Goal: Transaction & Acquisition: Purchase product/service

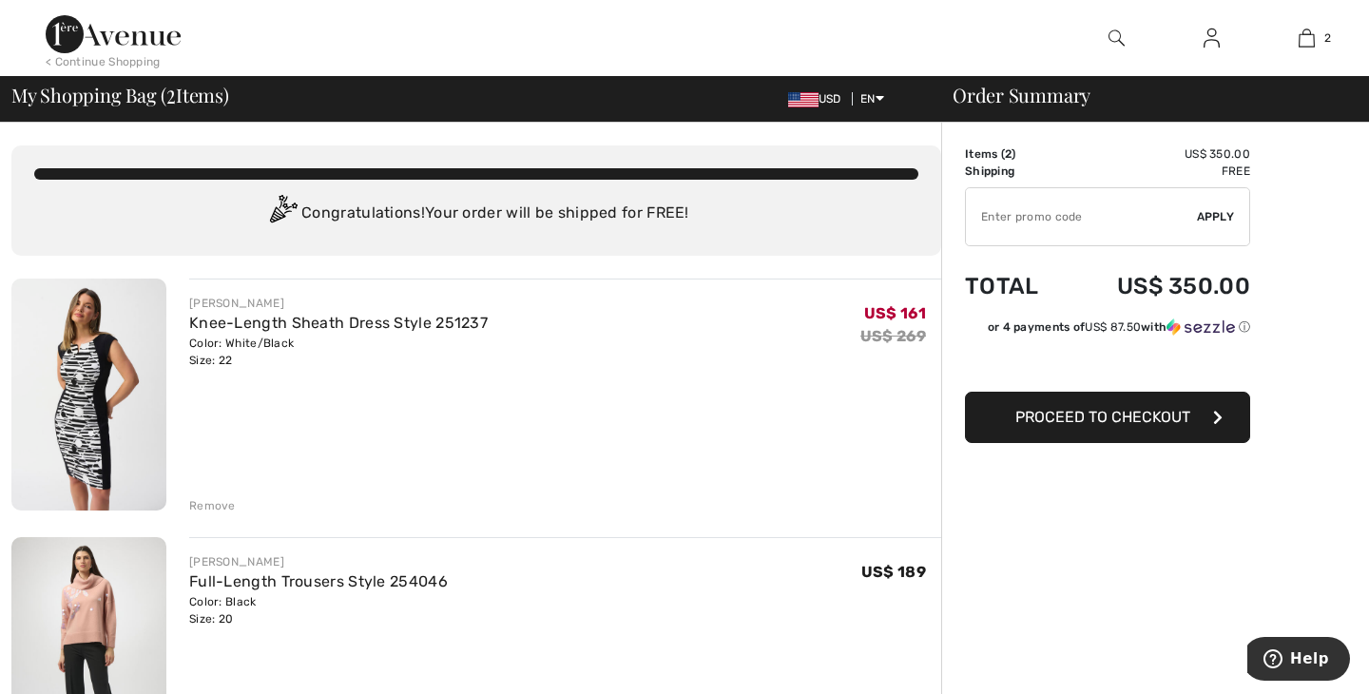
click at [1121, 415] on span "Proceed to Checkout" at bounding box center [1102, 417] width 175 height 18
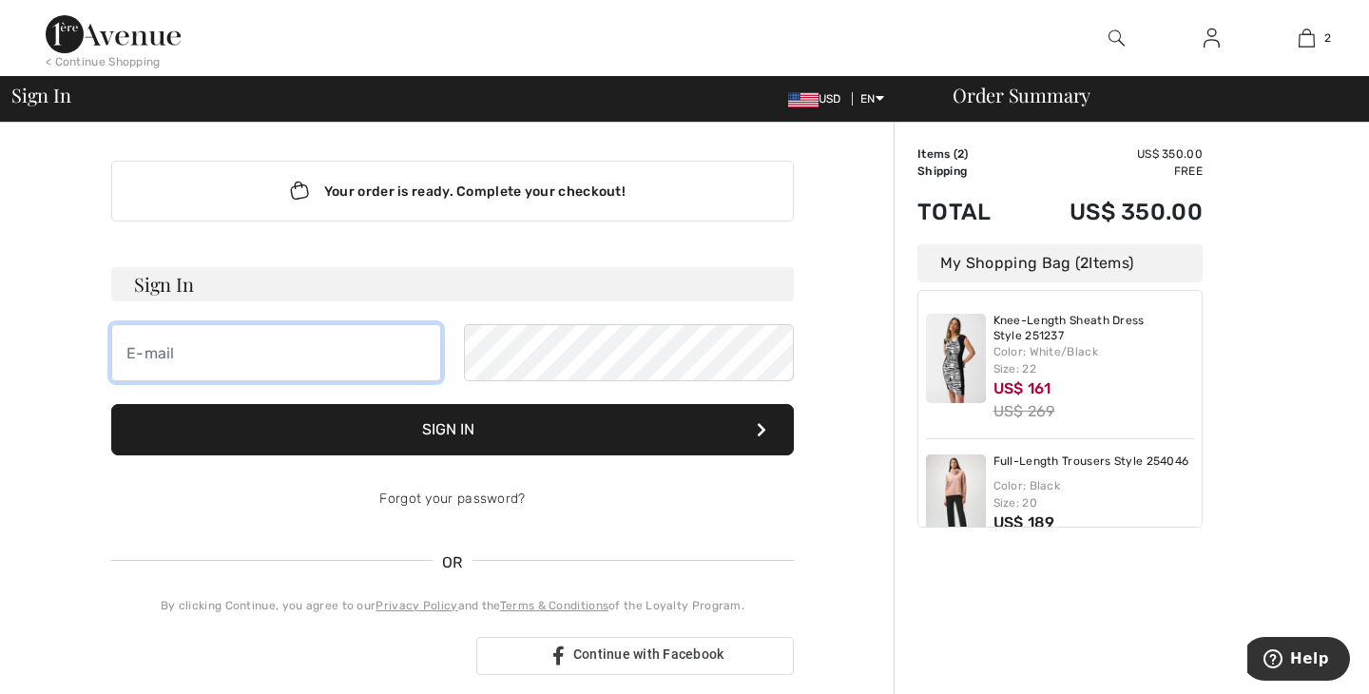
click at [306, 354] on input "email" at bounding box center [276, 352] width 330 height 57
type input "beth5551@verizon.net"
drag, startPoint x: 304, startPoint y: 351, endPoint x: 129, endPoint y: 315, distance: 178.6
click at [129, 314] on form "Sign In beth5551@verizon.net Sign In Forgot your password?" at bounding box center [452, 397] width 683 height 261
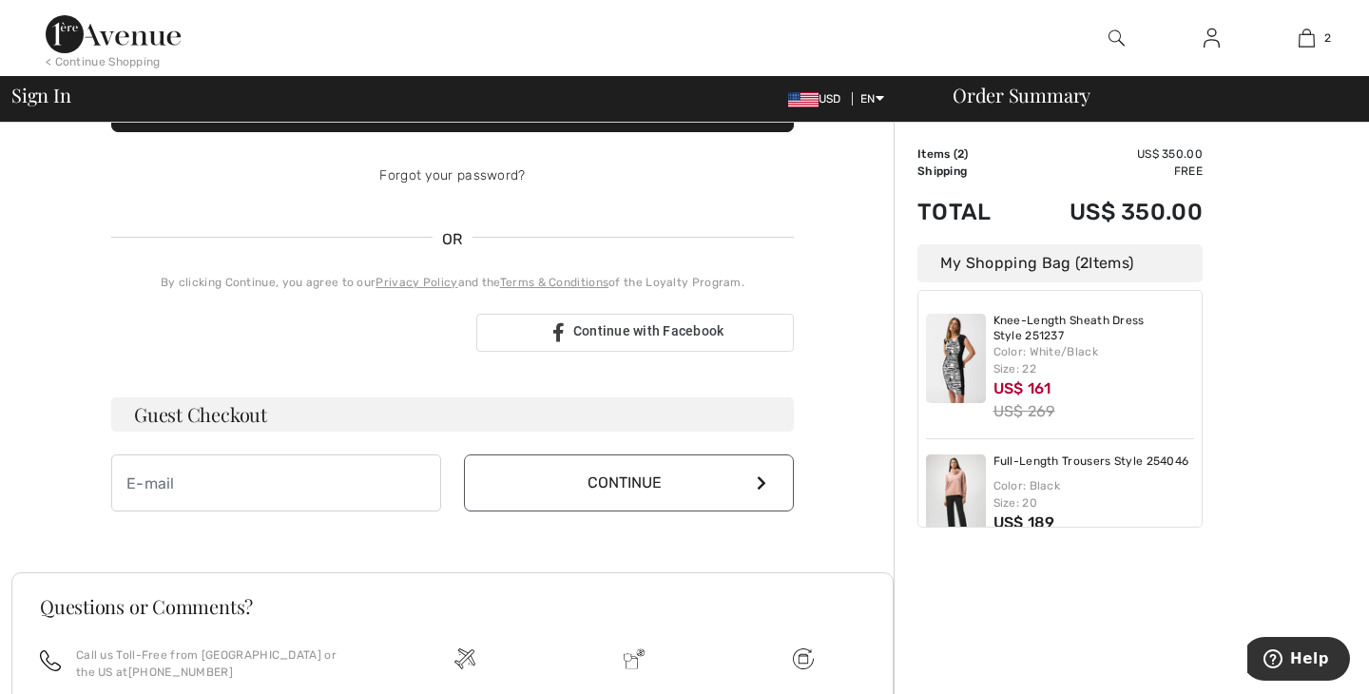
scroll to position [326, 0]
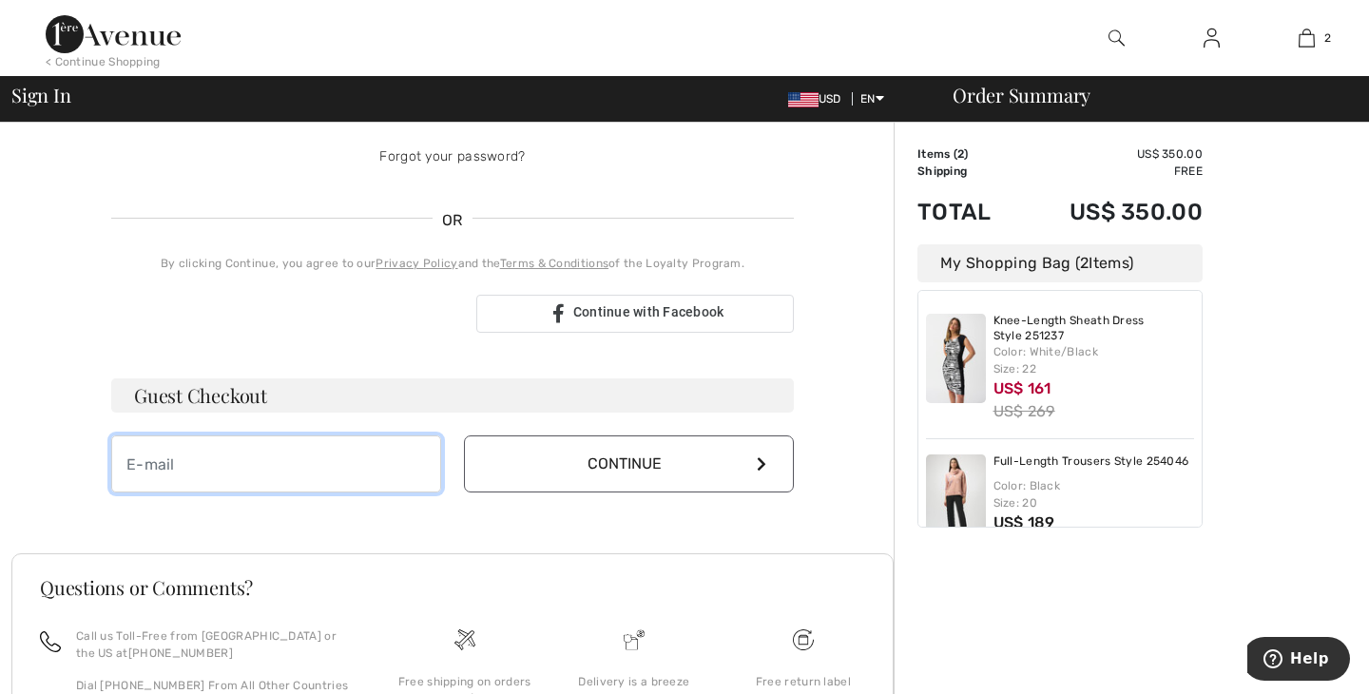
click at [236, 475] on input "email" at bounding box center [276, 463] width 330 height 57
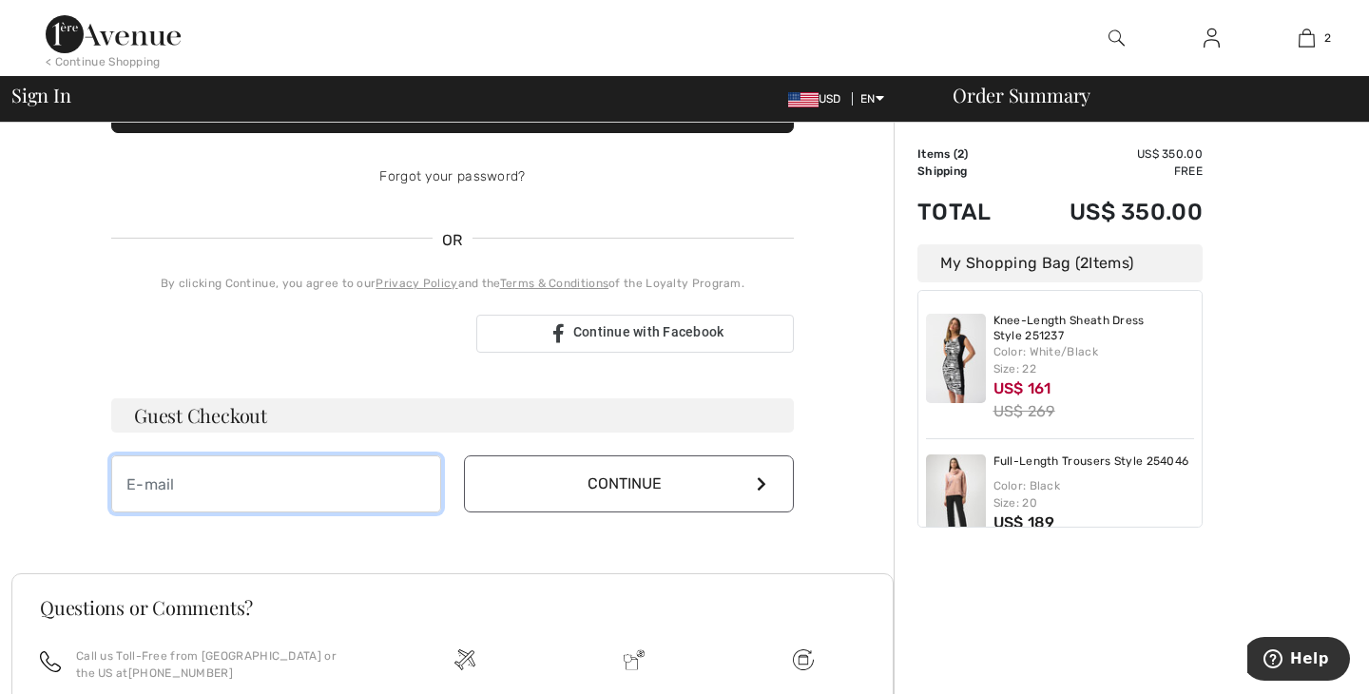
scroll to position [346, 0]
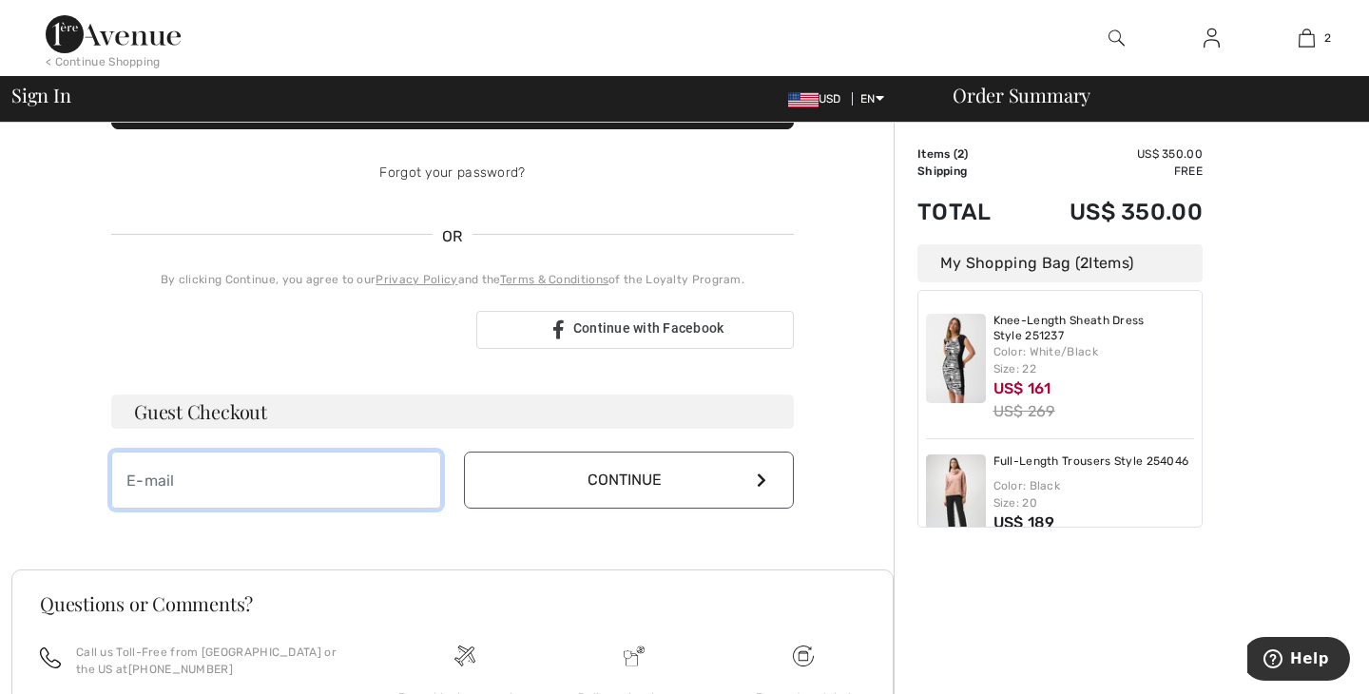
click at [236, 475] on input "email" at bounding box center [276, 480] width 330 height 57
type input "beth5551@verizon.net"
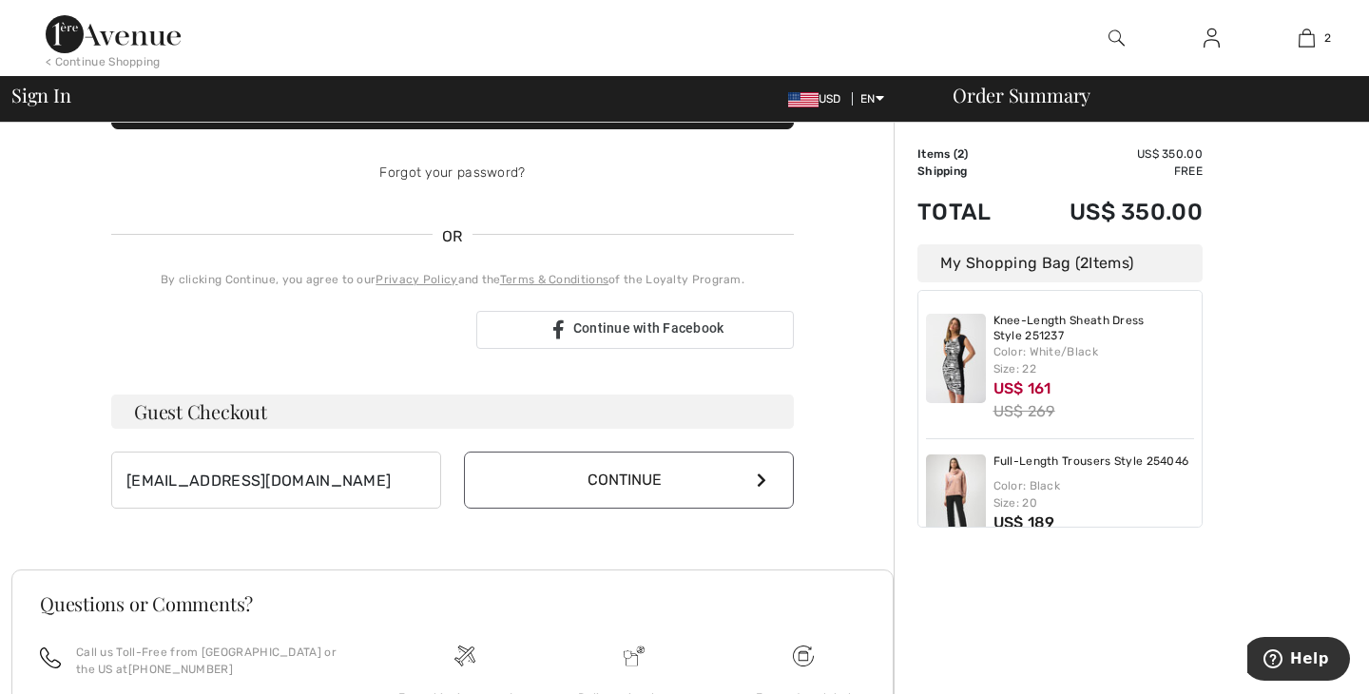
click at [632, 473] on button "Continue" at bounding box center [629, 480] width 330 height 57
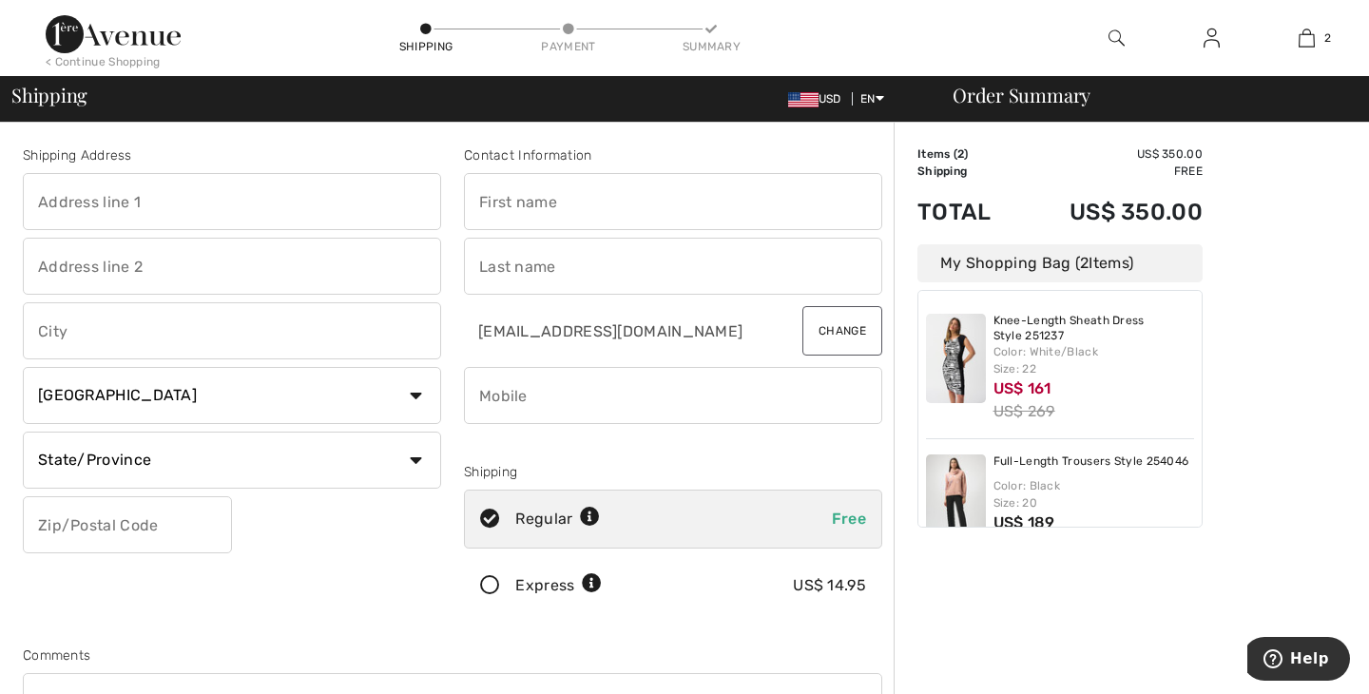
click at [131, 198] on input "text" at bounding box center [232, 201] width 418 height 57
type input "[STREET_ADDRESS]"
type input "[GEOGRAPHIC_DATA]"
select select "US"
select select "NJ"
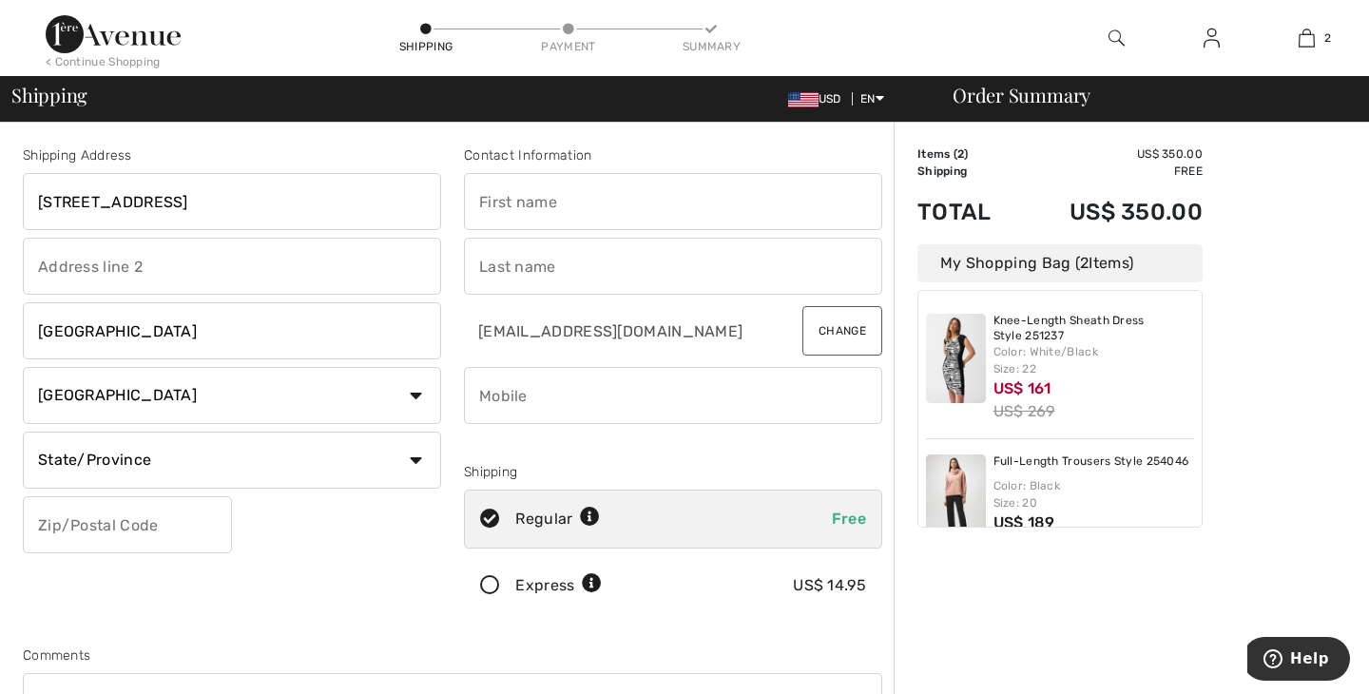
type input "08081"
type input "[PERSON_NAME]"
type input "Green"
type input "8567284311"
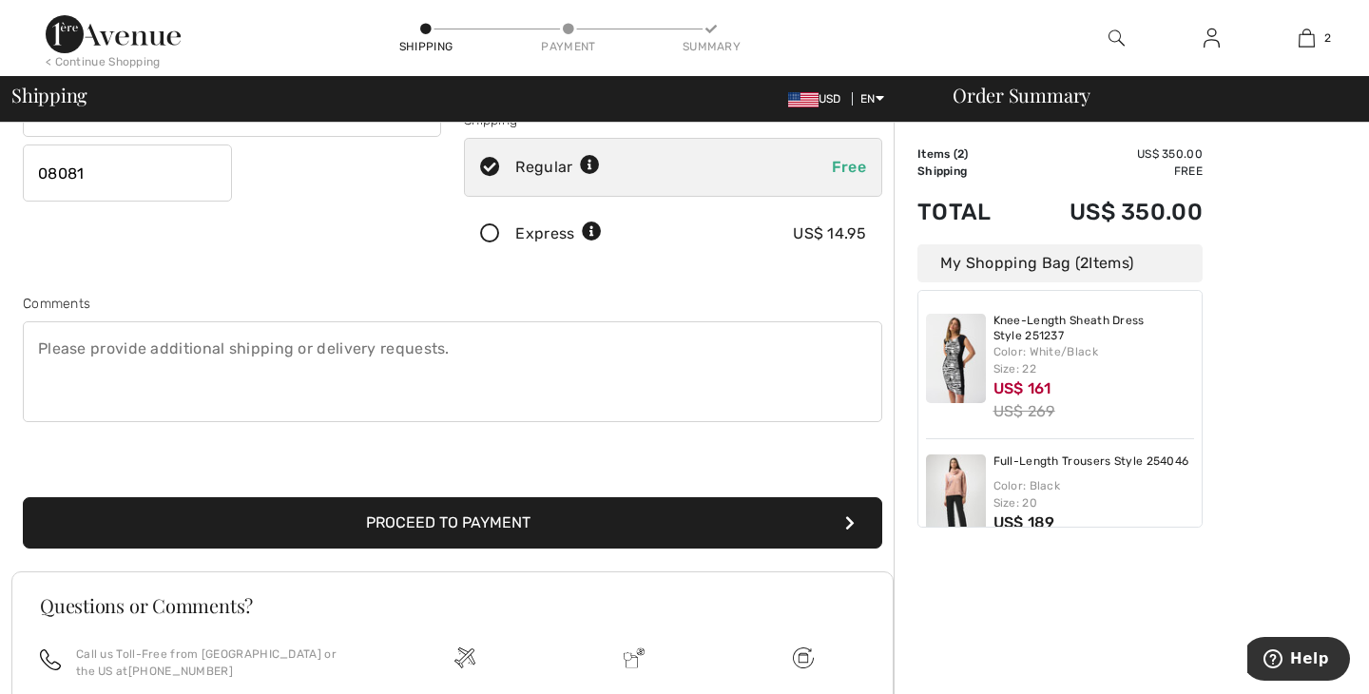
scroll to position [353, 0]
click at [632, 520] on button "Proceed to Payment" at bounding box center [452, 521] width 859 height 51
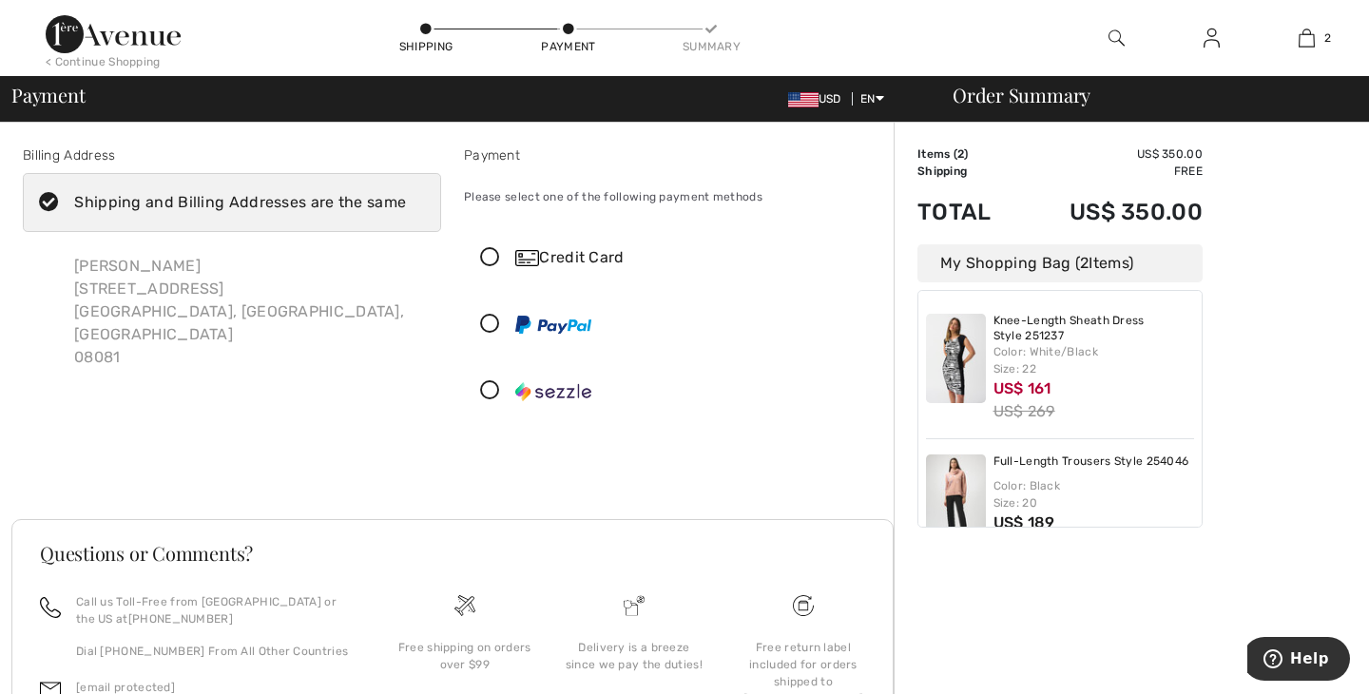
click at [492, 251] on icon at bounding box center [490, 258] width 50 height 20
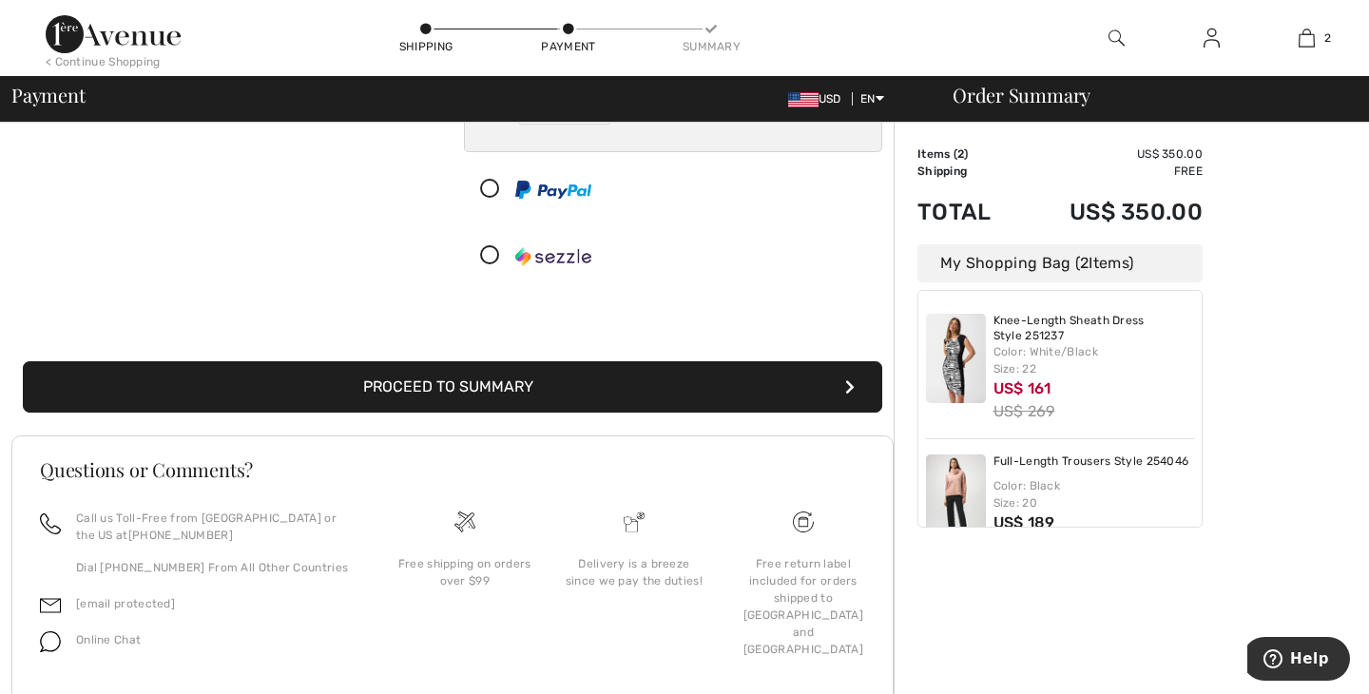
scroll to position [405, 0]
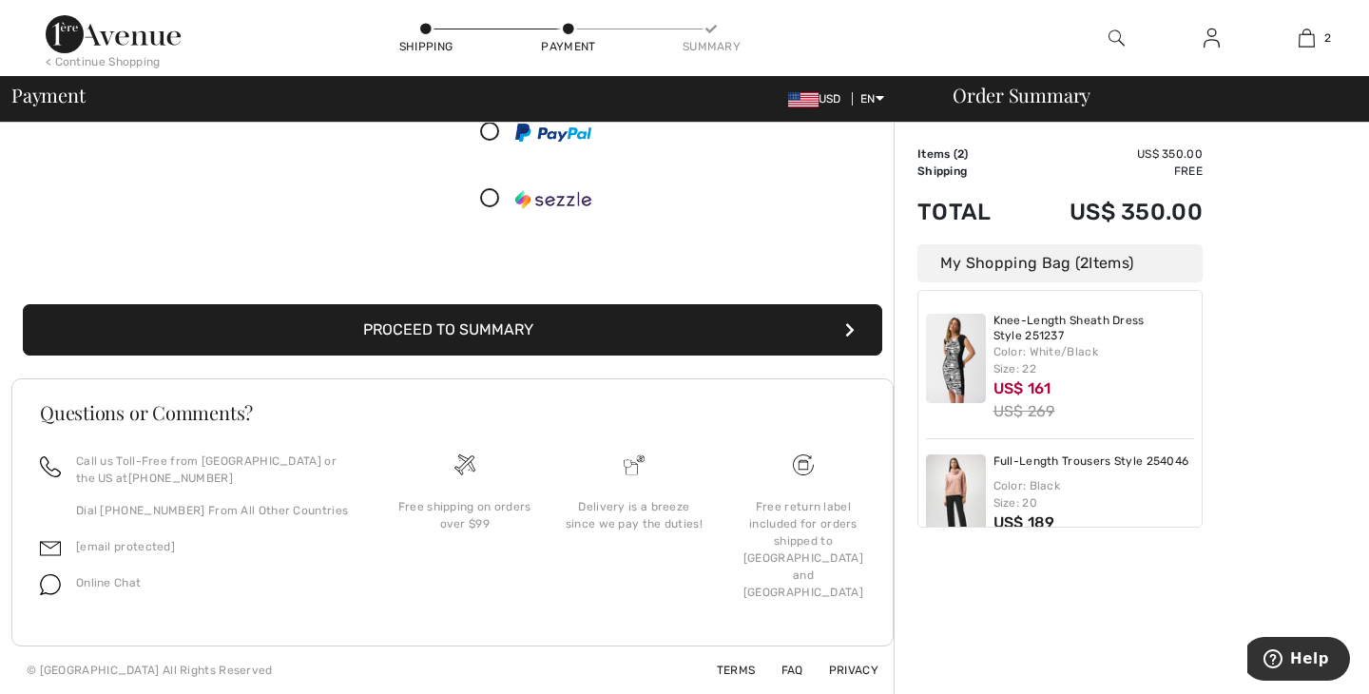
click at [727, 320] on button "Proceed to Summary" at bounding box center [452, 329] width 859 height 51
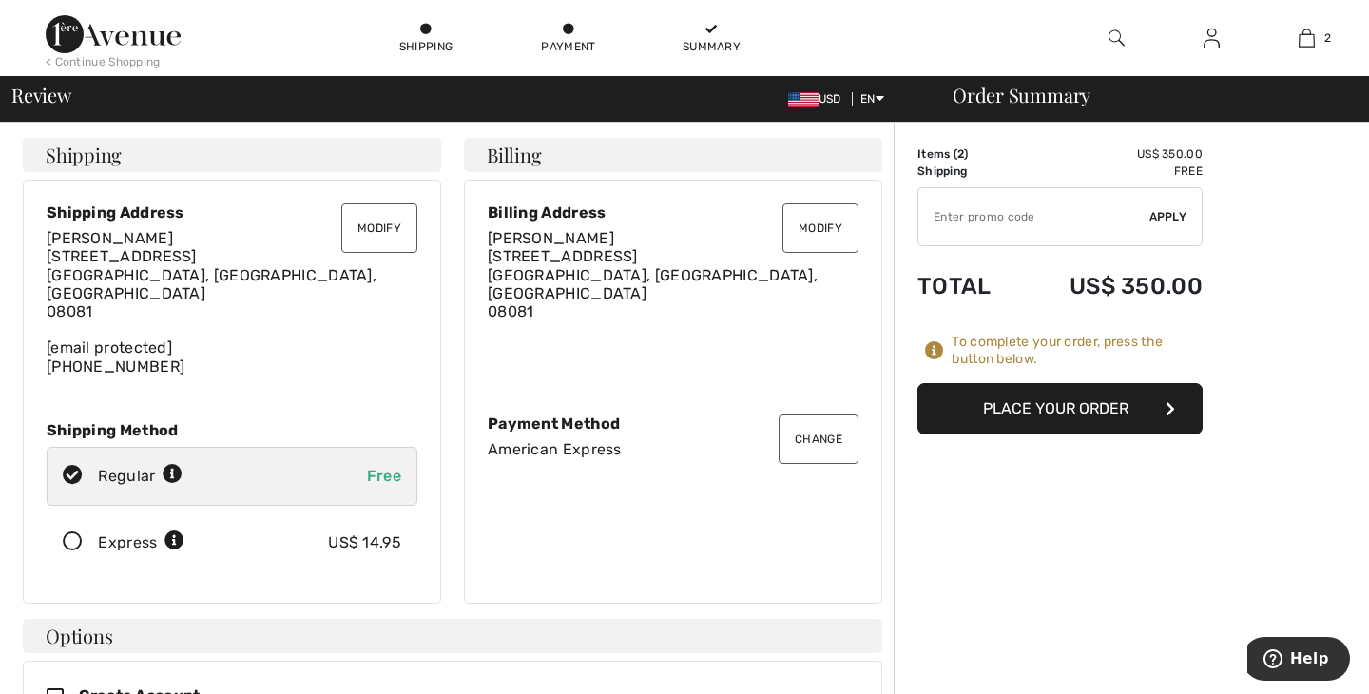
click at [1052, 406] on button "Place Your Order" at bounding box center [1059, 408] width 285 height 51
